Goal: Navigation & Orientation: Find specific page/section

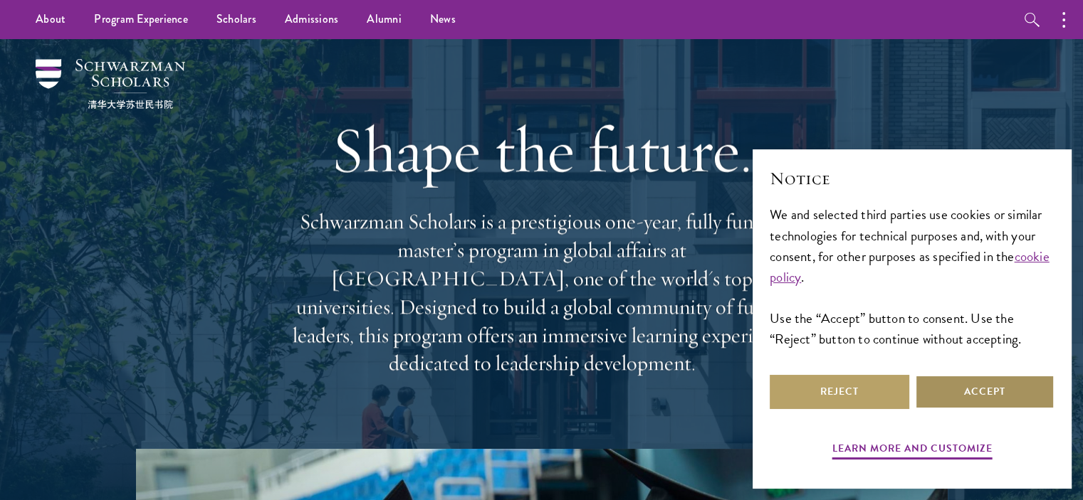
click at [1009, 393] on button "Accept" at bounding box center [985, 392] width 140 height 34
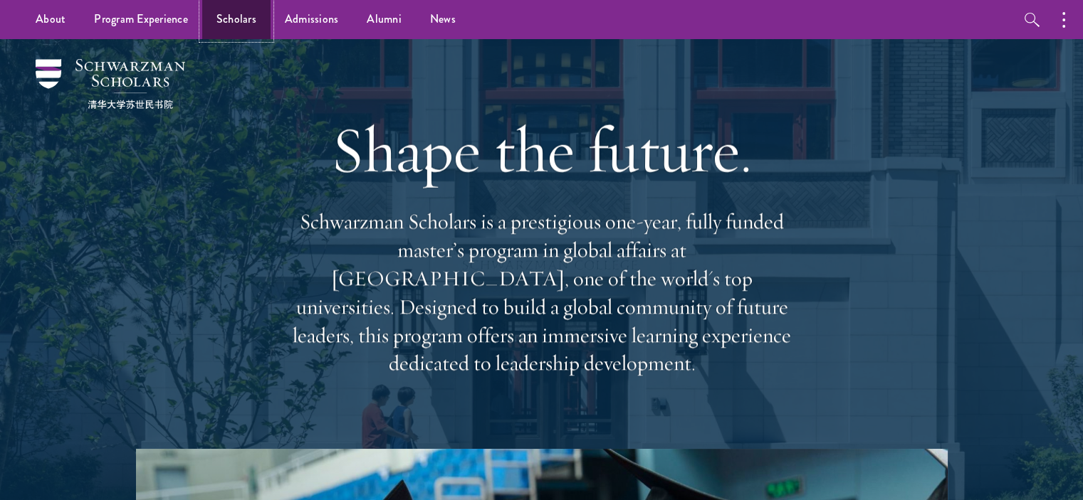
click at [228, 27] on link "Scholars" at bounding box center [236, 19] width 68 height 39
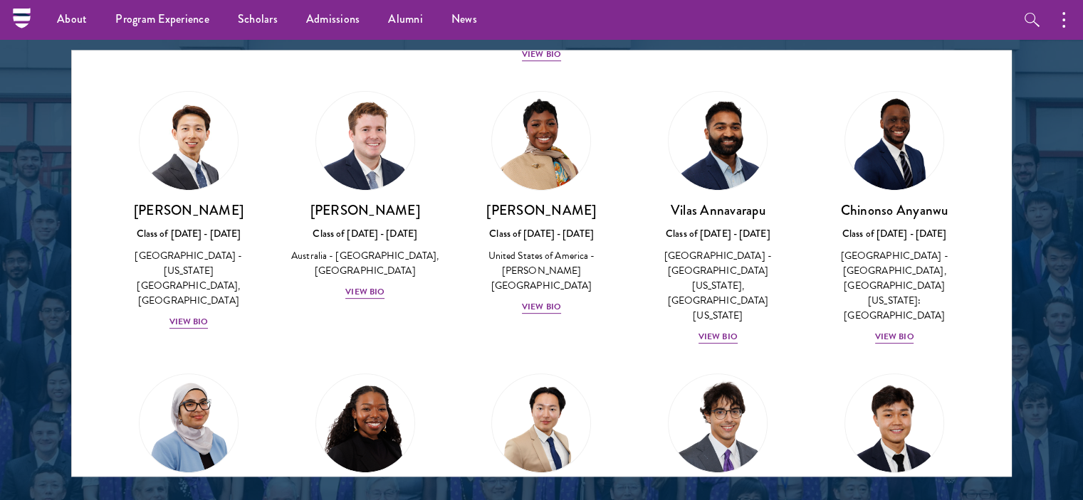
scroll to position [563, 0]
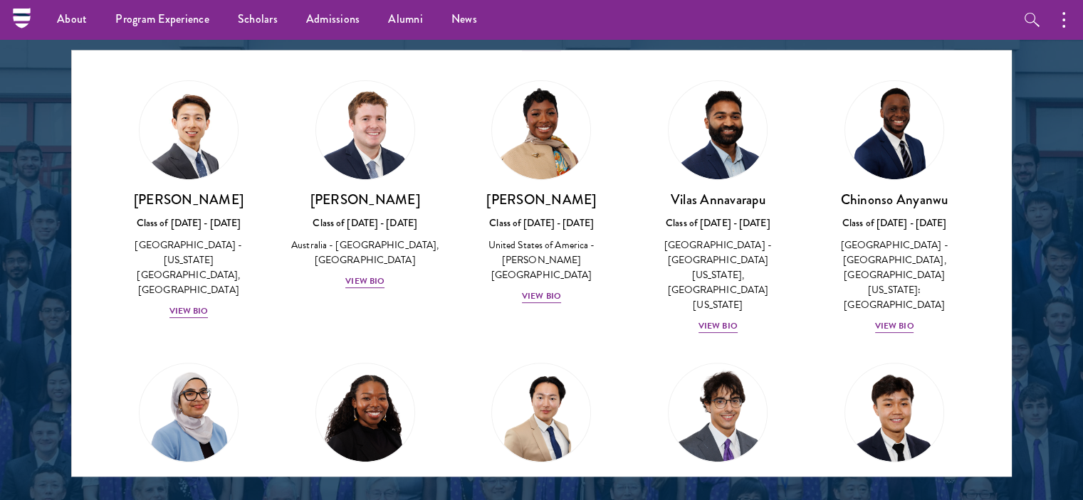
drag, startPoint x: 1013, startPoint y: 107, endPoint x: 1022, endPoint y: 125, distance: 20.1
click at [1022, 125] on div at bounding box center [541, 115] width 1083 height 866
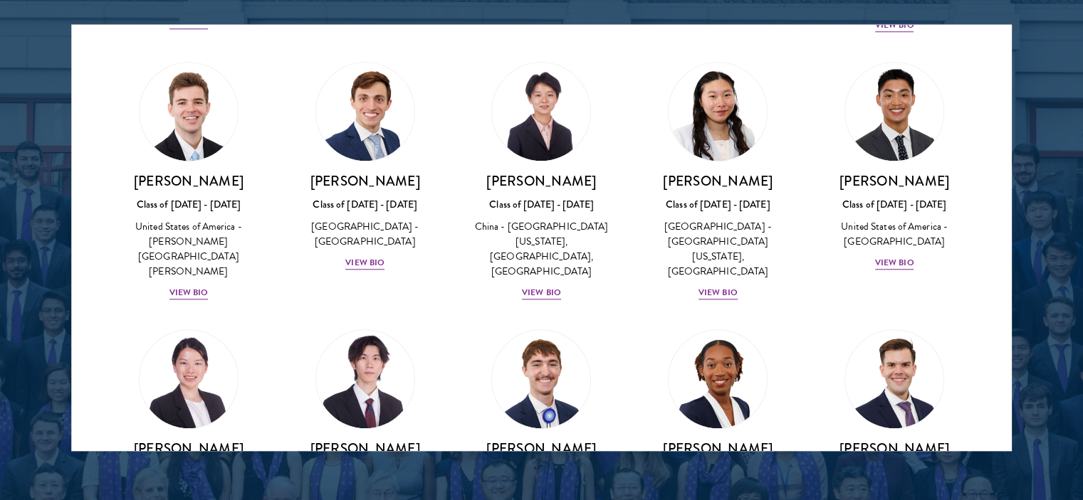
scroll to position [6701, 0]
